Goal: Task Accomplishment & Management: Manage account settings

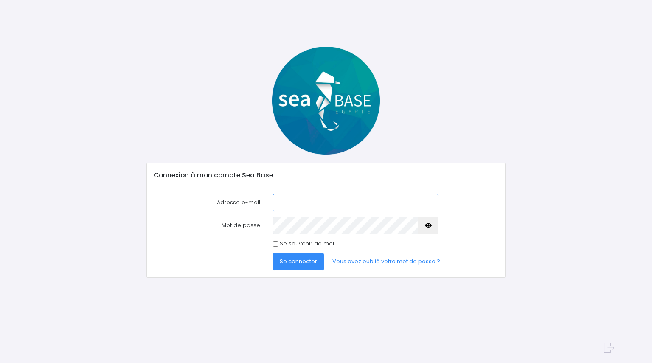
click at [330, 200] on input "Adresse e-mail" at bounding box center [355, 202] width 165 height 17
type input "[EMAIL_ADDRESS][PERSON_NAME][DOMAIN_NAME]"
click at [299, 261] on span "Se connecter" at bounding box center [298, 261] width 37 height 8
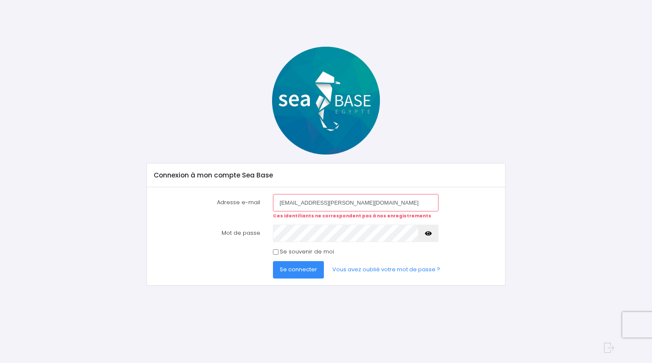
click at [291, 268] on span "Se connecter" at bounding box center [298, 269] width 37 height 8
click at [428, 233] on icon "button" at bounding box center [428, 233] width 7 height 0
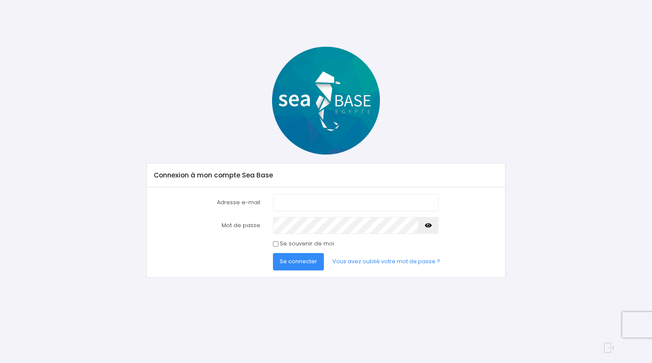
type input "[EMAIL_ADDRESS][PERSON_NAME][DOMAIN_NAME]"
click at [298, 261] on span "Se connecter" at bounding box center [298, 261] width 37 height 8
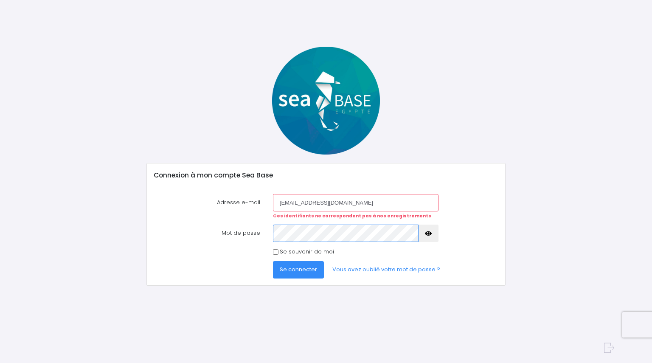
click at [260, 239] on div "Mot de passe" at bounding box center [326, 232] width 357 height 17
click at [453, 244] on form "Adresse e-mail garance.lafontaine@gmail.com Ces identifiants ne correspondent p…" at bounding box center [326, 236] width 344 height 84
